Goal: Transaction & Acquisition: Purchase product/service

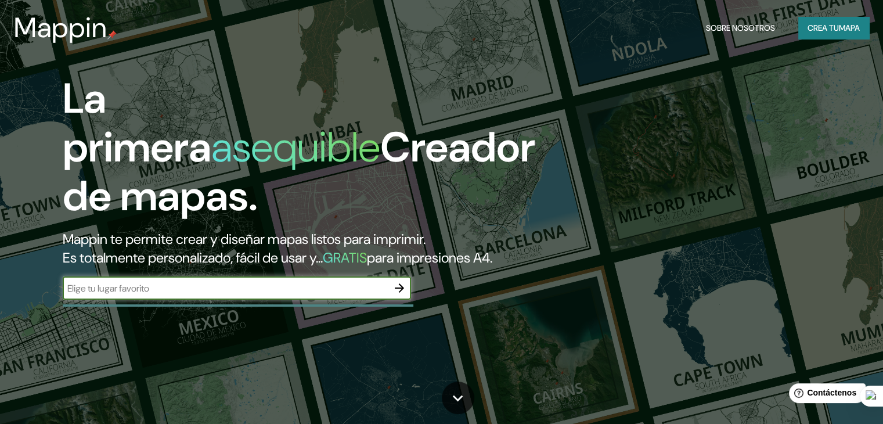
click at [300, 295] on input "text" at bounding box center [225, 288] width 325 height 13
type input "[PERSON_NAME]"
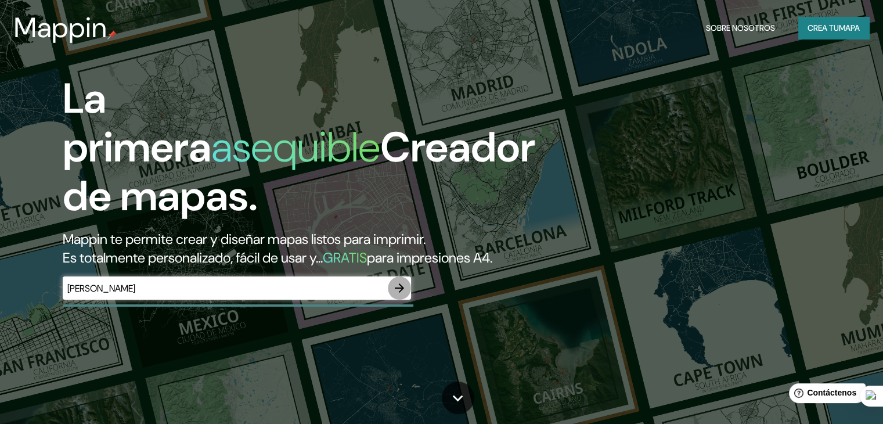
click at [406, 295] on icon "button" at bounding box center [399, 288] width 14 height 14
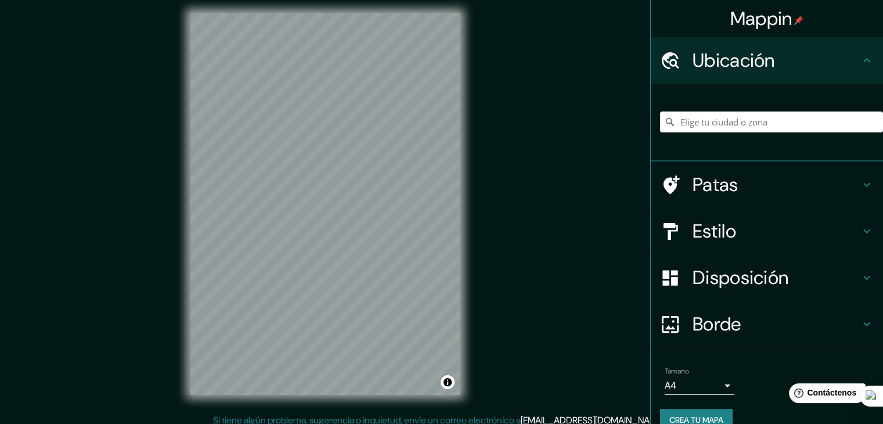
scroll to position [13, 0]
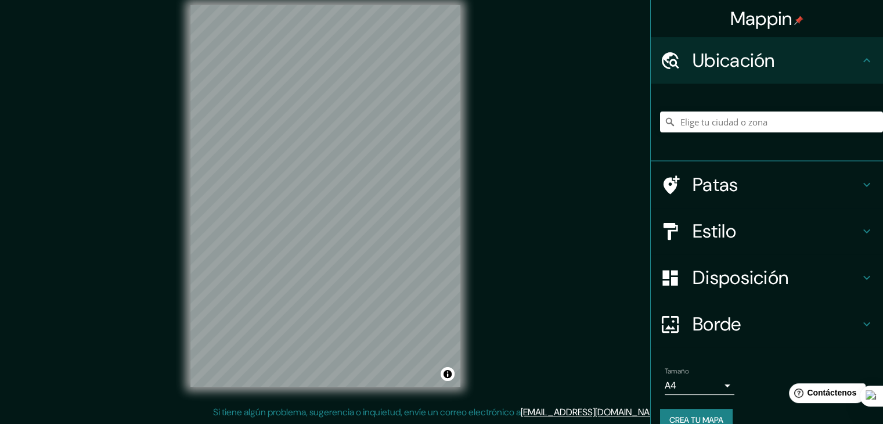
click at [713, 232] on font "Estilo" at bounding box center [715, 231] width 44 height 24
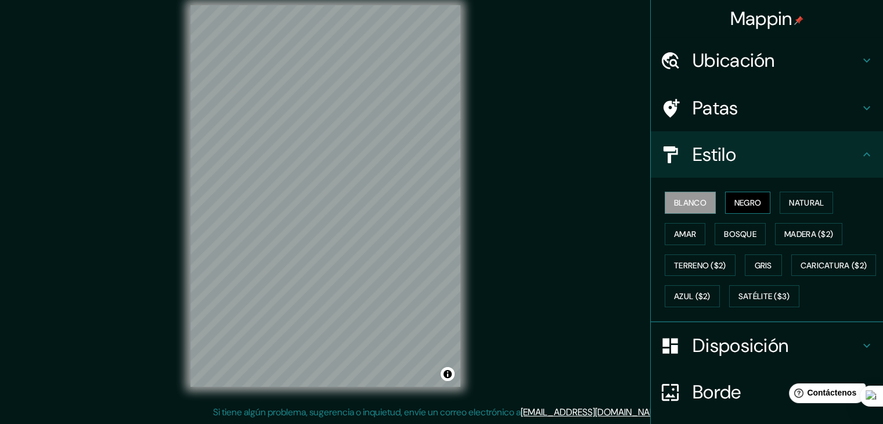
click at [734, 205] on font "Negro" at bounding box center [747, 202] width 27 height 10
click at [807, 202] on font "Natural" at bounding box center [806, 202] width 35 height 10
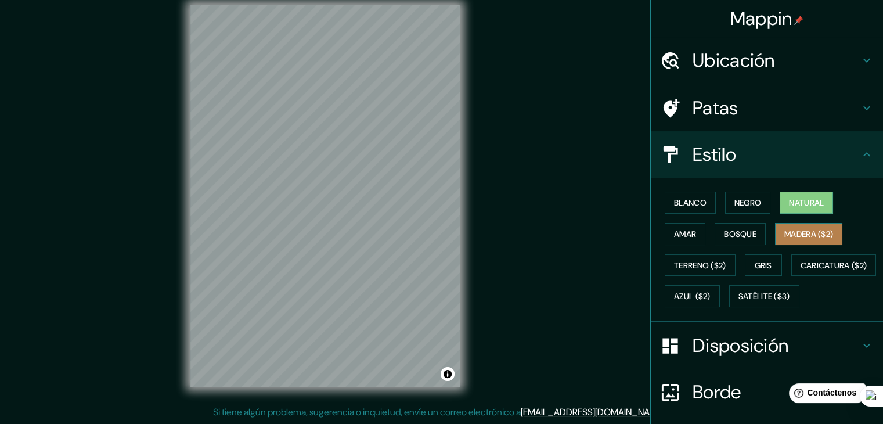
click at [794, 233] on font "Madera ($2)" at bounding box center [808, 234] width 49 height 10
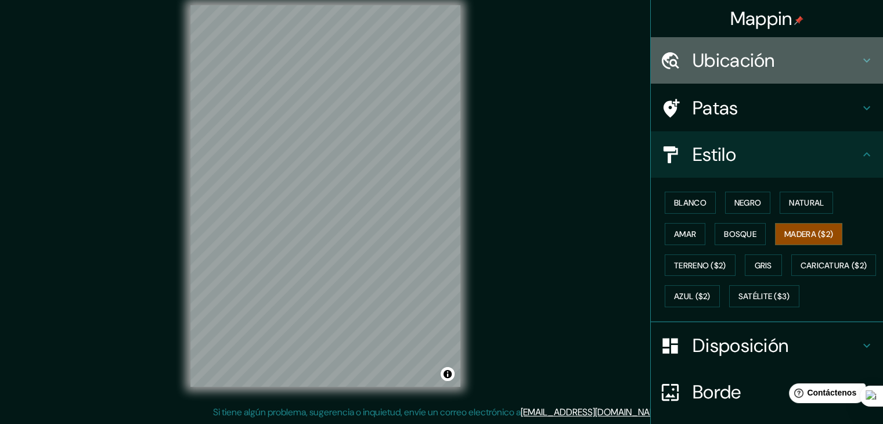
click at [716, 56] on font "Ubicación" at bounding box center [734, 60] width 82 height 24
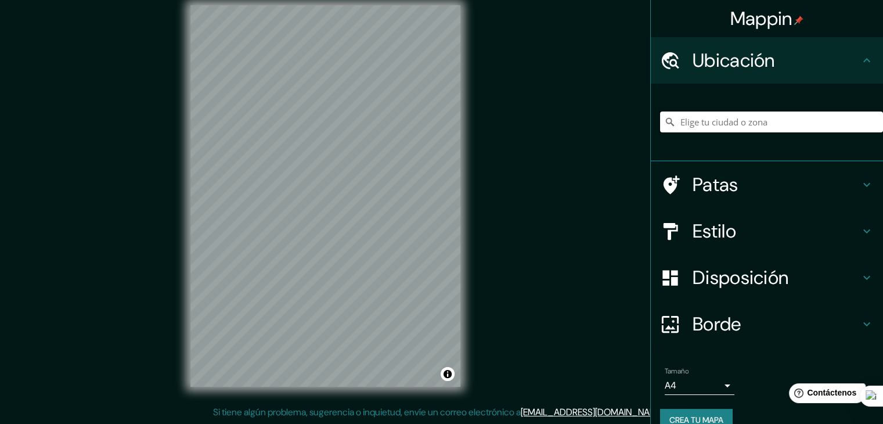
click at [694, 125] on input "Elige tu ciudad o zona" at bounding box center [771, 121] width 223 height 21
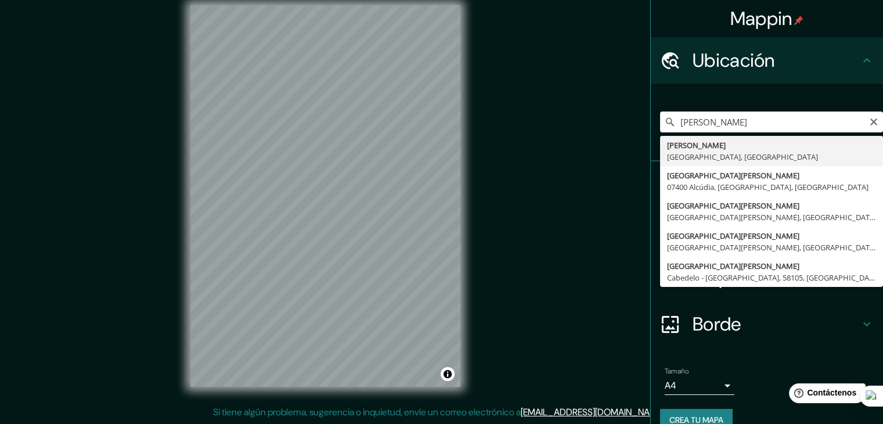
type input "[PERSON_NAME], [GEOGRAPHIC_DATA], [GEOGRAPHIC_DATA]"
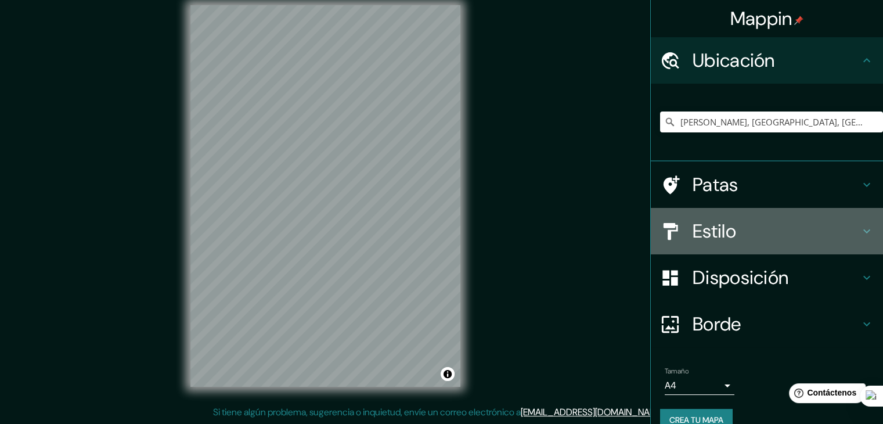
click at [708, 232] on font "Estilo" at bounding box center [715, 231] width 44 height 24
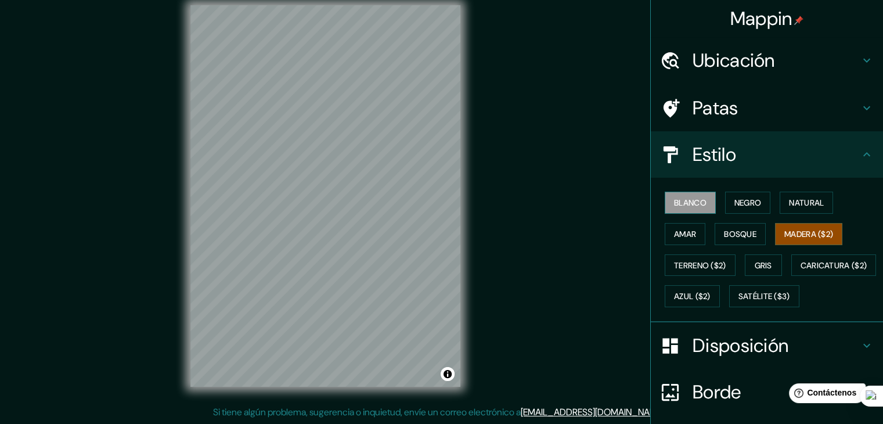
click at [688, 197] on font "Blanco" at bounding box center [690, 202] width 33 height 10
click at [734, 203] on font "Negro" at bounding box center [747, 202] width 27 height 10
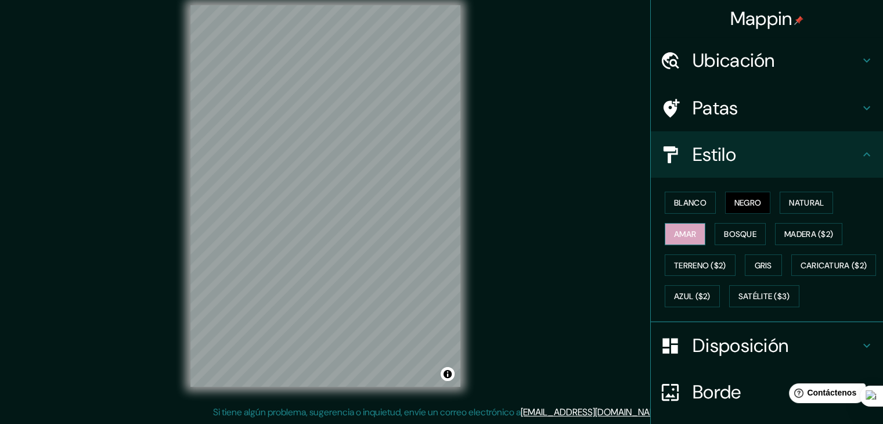
click at [680, 234] on font "Amar" at bounding box center [685, 234] width 22 height 10
click at [727, 230] on font "Bosque" at bounding box center [740, 234] width 33 height 10
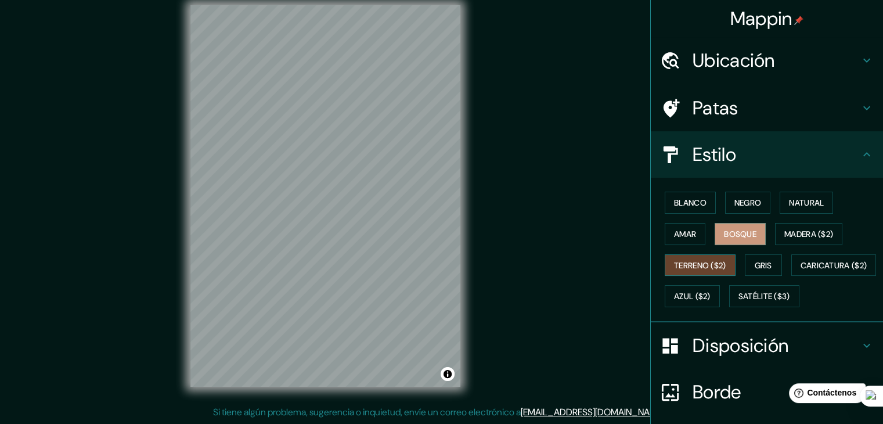
click at [695, 265] on font "Terreno ($2)" at bounding box center [700, 265] width 52 height 10
click at [745, 265] on button "Gris" at bounding box center [763, 265] width 37 height 22
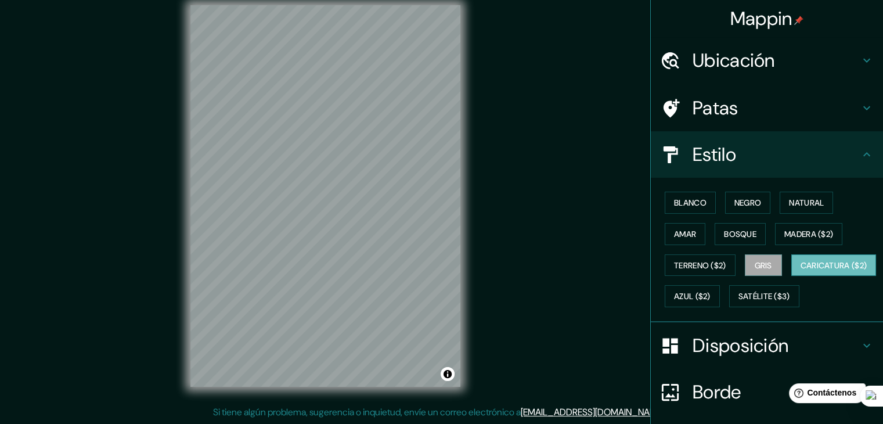
click at [800, 271] on font "Caricatura ($2)" at bounding box center [833, 265] width 67 height 10
click at [738, 302] on font "Satélite ($3)" at bounding box center [764, 296] width 52 height 10
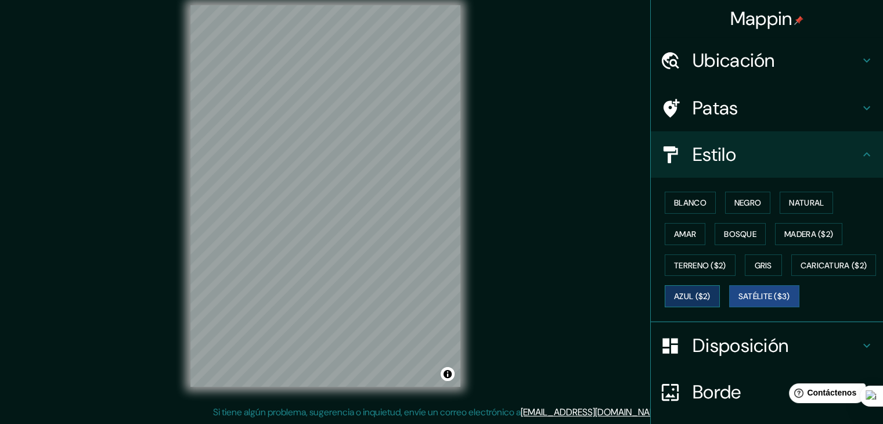
click at [720, 286] on button "Azul ($2)" at bounding box center [692, 296] width 55 height 22
click at [729, 307] on button "Satélite ($3)" at bounding box center [764, 296] width 70 height 22
click at [815, 196] on font "Natural" at bounding box center [806, 202] width 35 height 15
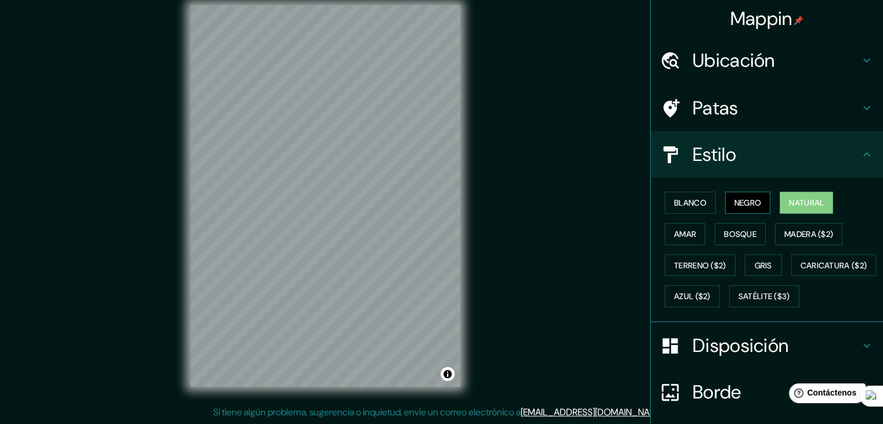
click at [744, 211] on button "Negro" at bounding box center [748, 203] width 46 height 22
click at [681, 210] on button "Blanco" at bounding box center [690, 203] width 51 height 22
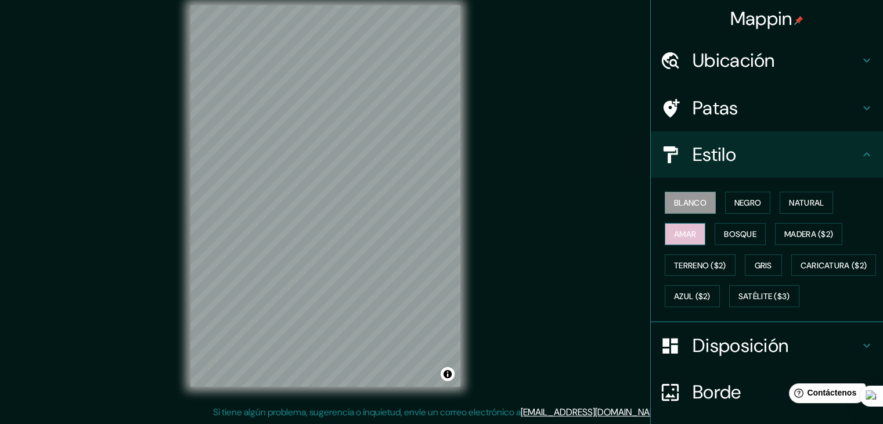
click at [680, 224] on button "Amar" at bounding box center [685, 234] width 41 height 22
click at [715, 228] on button "Bosque" at bounding box center [740, 234] width 51 height 22
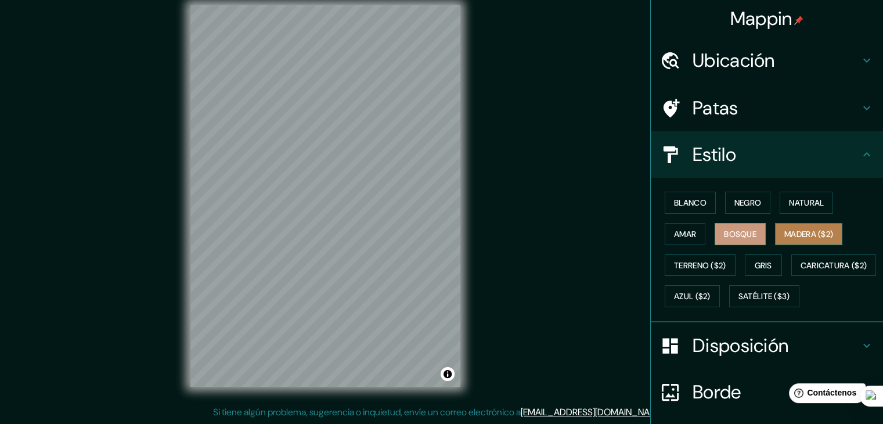
click at [788, 231] on font "Madera ($2)" at bounding box center [808, 234] width 49 height 10
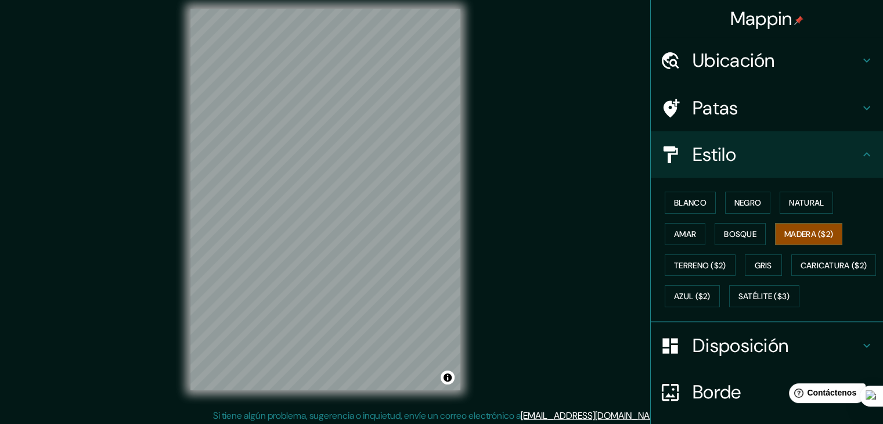
scroll to position [7, 0]
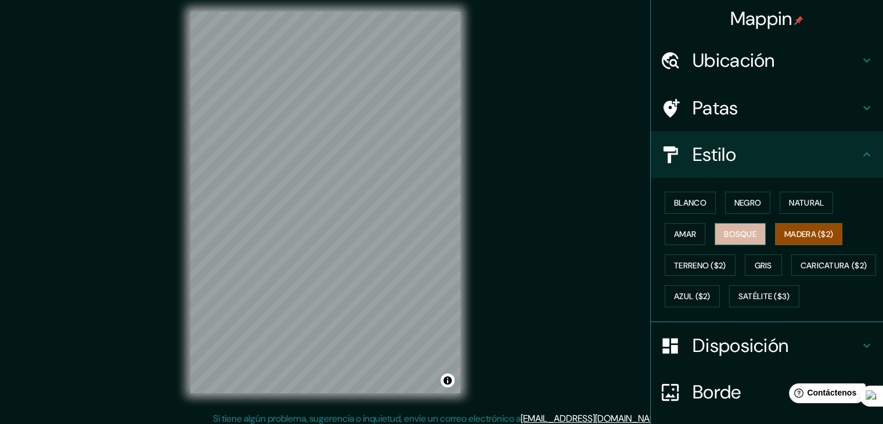
click at [735, 229] on font "Bosque" at bounding box center [740, 234] width 33 height 10
click at [695, 232] on button "Amar" at bounding box center [685, 234] width 41 height 22
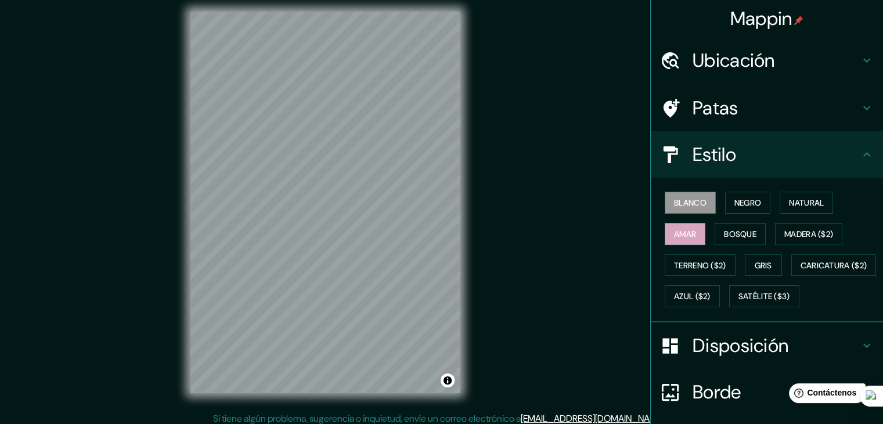
click at [683, 202] on font "Blanco" at bounding box center [690, 202] width 33 height 10
click at [725, 201] on button "Negro" at bounding box center [748, 203] width 46 height 22
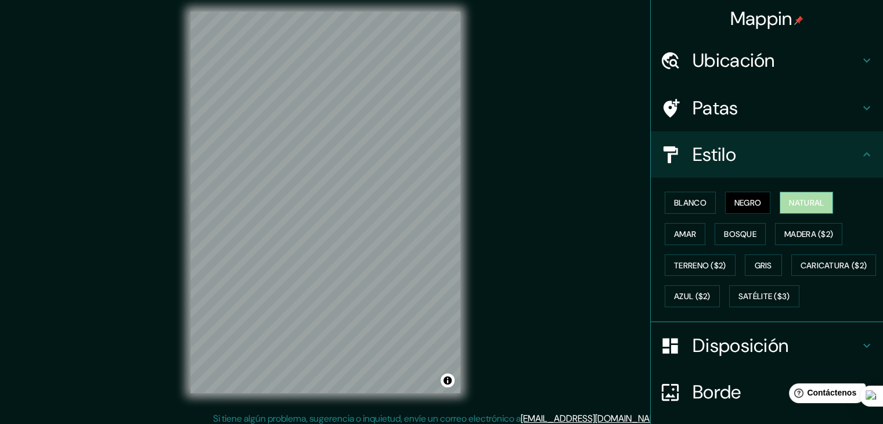
click at [780, 204] on button "Natural" at bounding box center [806, 203] width 53 height 22
click at [687, 198] on font "Blanco" at bounding box center [690, 202] width 33 height 10
